Goal: Information Seeking & Learning: Learn about a topic

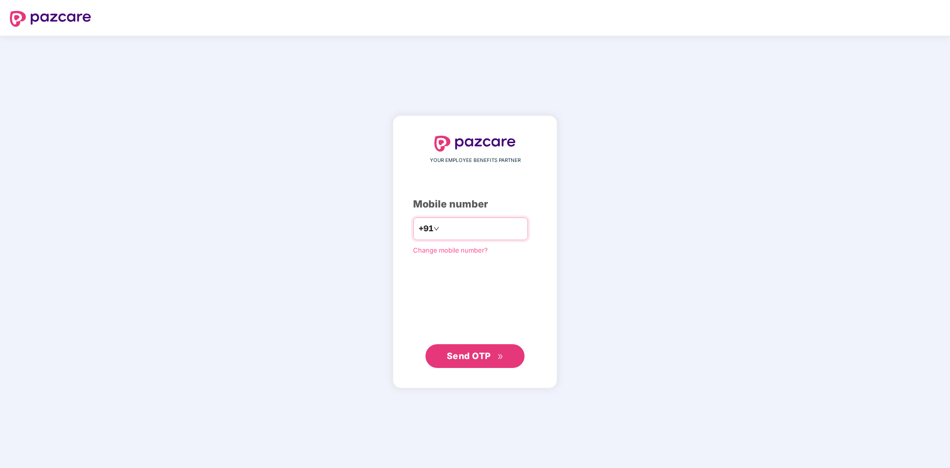
type input "**********"
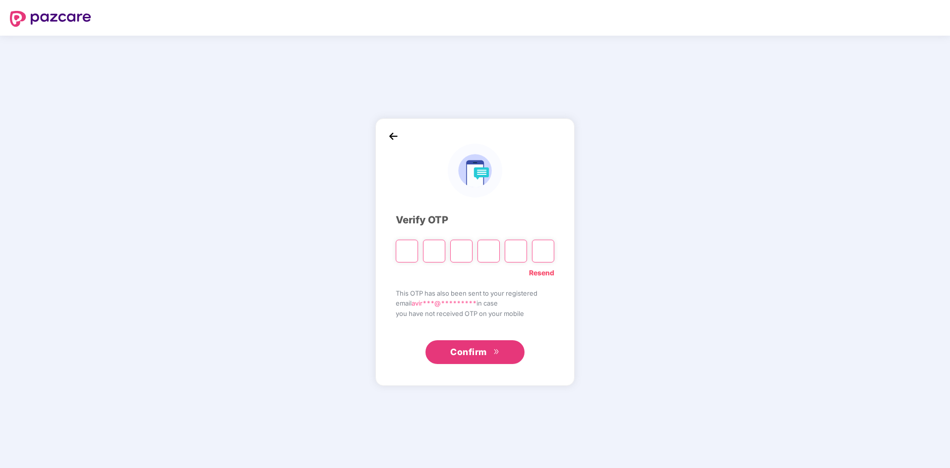
type input "*"
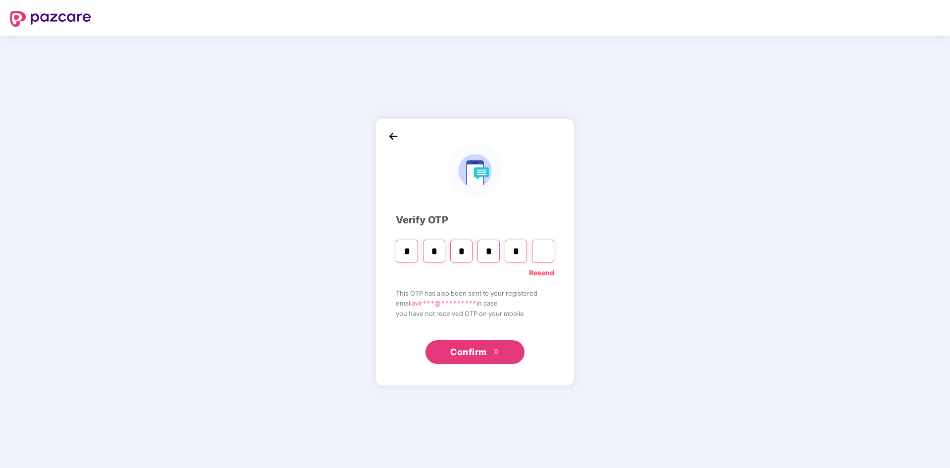
type input "*"
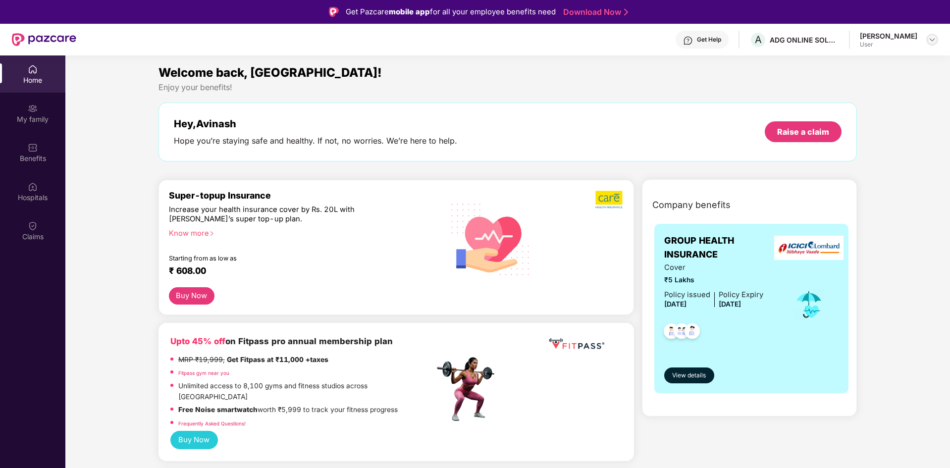
click at [933, 42] on img at bounding box center [933, 40] width 8 height 8
click at [26, 114] on div "My family" at bounding box center [32, 119] width 65 height 10
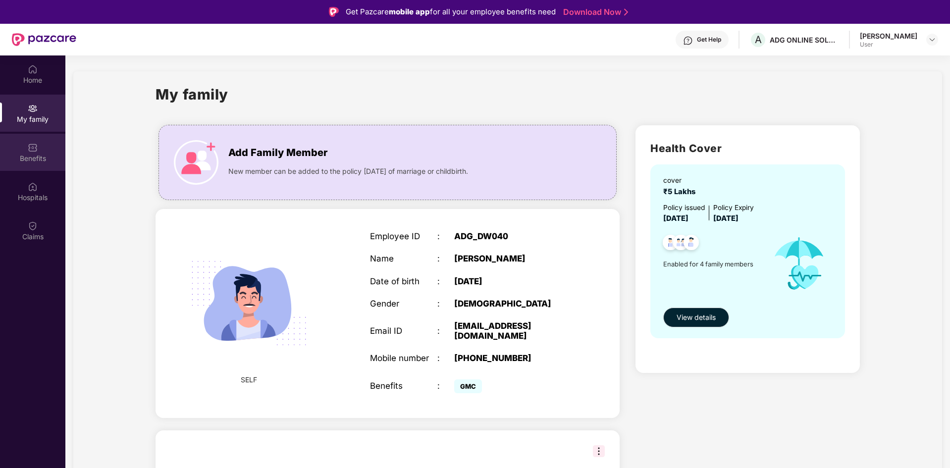
click at [25, 152] on div "Benefits" at bounding box center [32, 152] width 65 height 37
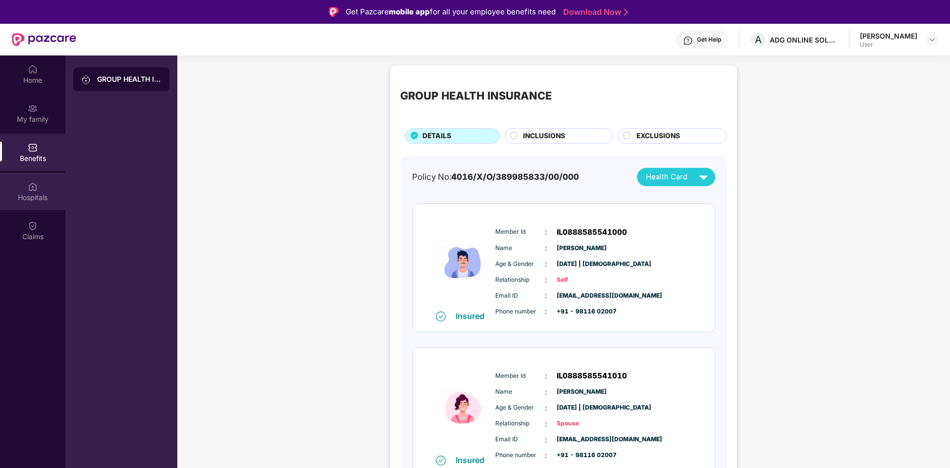
click at [23, 191] on div "Hospitals" at bounding box center [32, 191] width 65 height 37
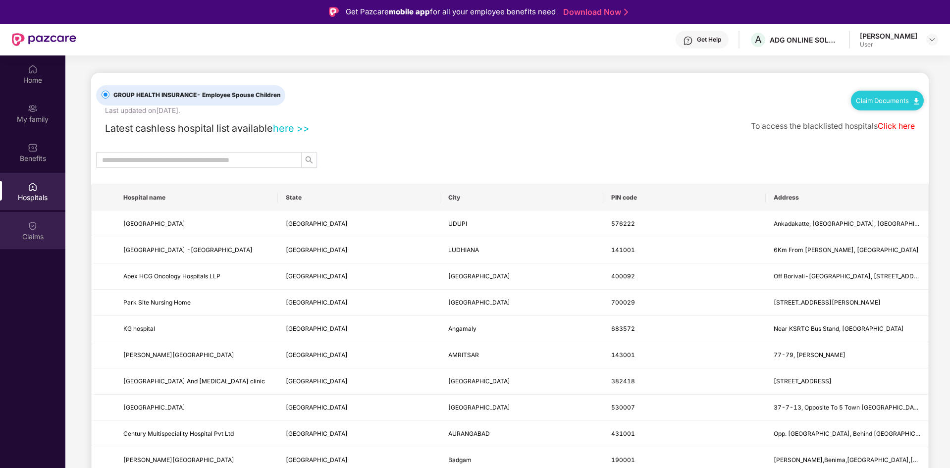
click at [23, 227] on div "Claims" at bounding box center [32, 230] width 65 height 37
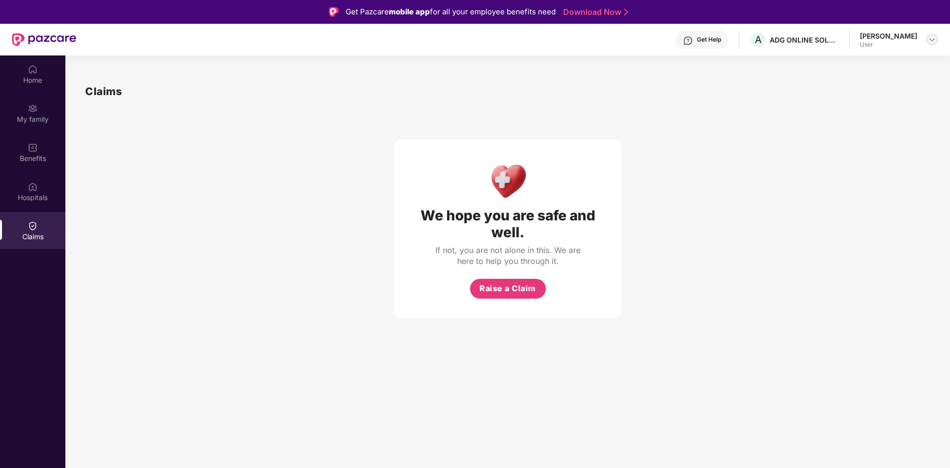
click at [929, 44] on div at bounding box center [933, 40] width 12 height 12
click at [34, 74] on img at bounding box center [33, 69] width 10 height 10
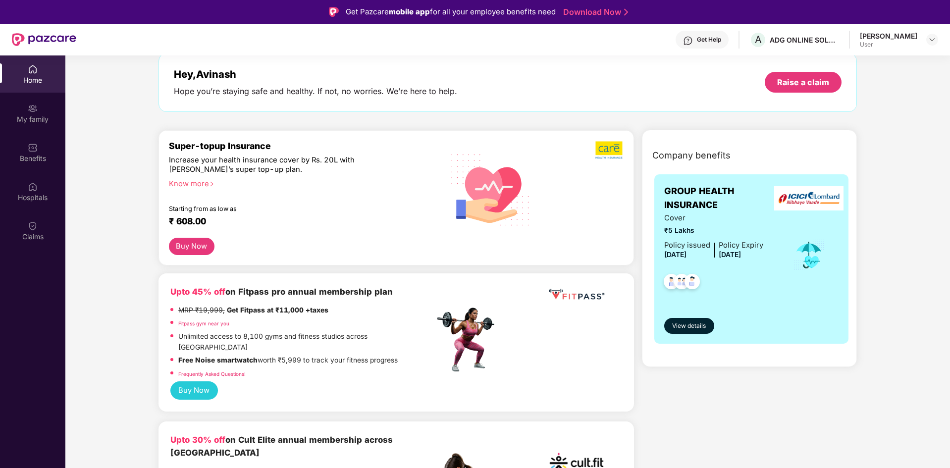
scroll to position [99, 0]
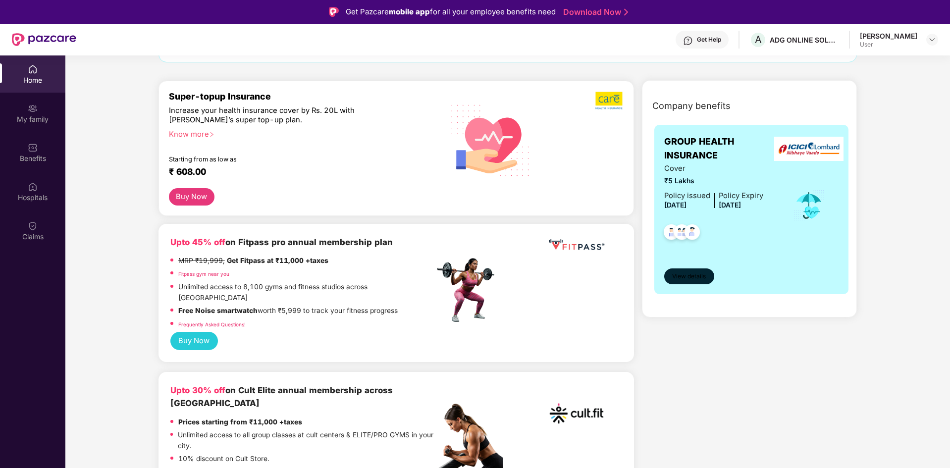
click at [683, 278] on span "View details" at bounding box center [689, 276] width 34 height 9
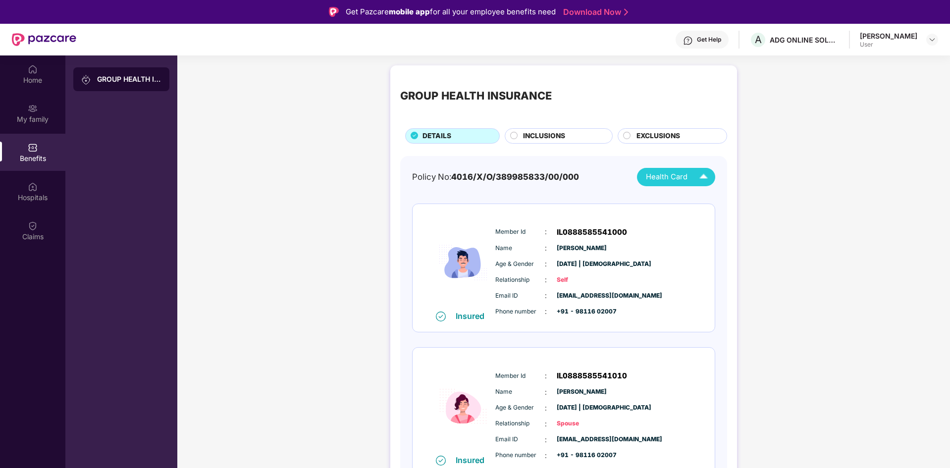
click at [697, 177] on img at bounding box center [703, 176] width 17 height 17
click at [658, 261] on div "Sushruta" at bounding box center [675, 259] width 65 height 11
click at [558, 135] on span "INCLUSIONS" at bounding box center [544, 136] width 42 height 11
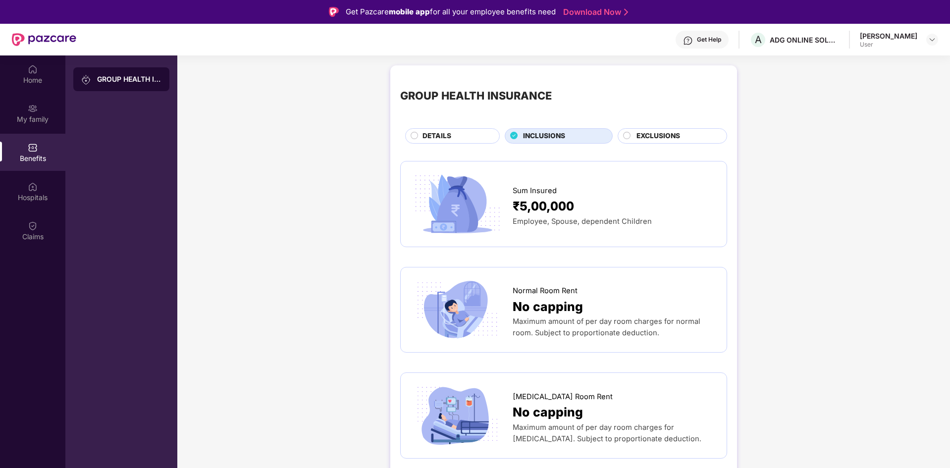
click at [664, 142] on div "EXCLUSIONS" at bounding box center [677, 137] width 90 height 12
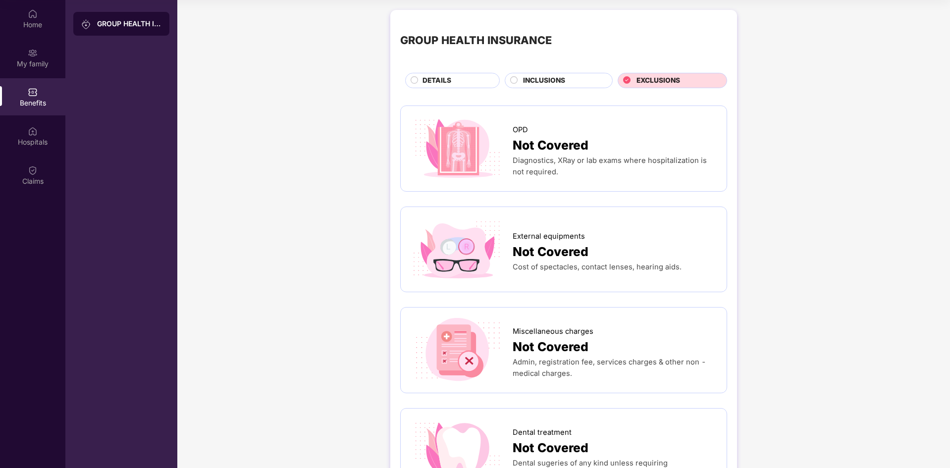
click at [520, 68] on div "GROUP HEALTH INSURANCE DETAILS INCLUSIONS EXCLUSIONS" at bounding box center [563, 54] width 327 height 68
click at [524, 72] on div "GROUP HEALTH INSURANCE DETAILS INCLUSIONS EXCLUSIONS" at bounding box center [563, 54] width 327 height 68
click at [531, 79] on span "INCLUSIONS" at bounding box center [544, 80] width 42 height 11
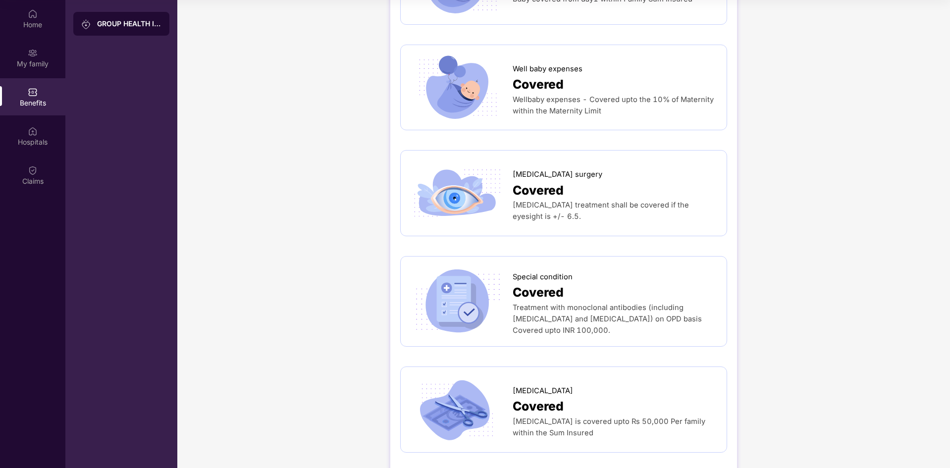
scroll to position [1685, 0]
